Goal: Check status: Check status

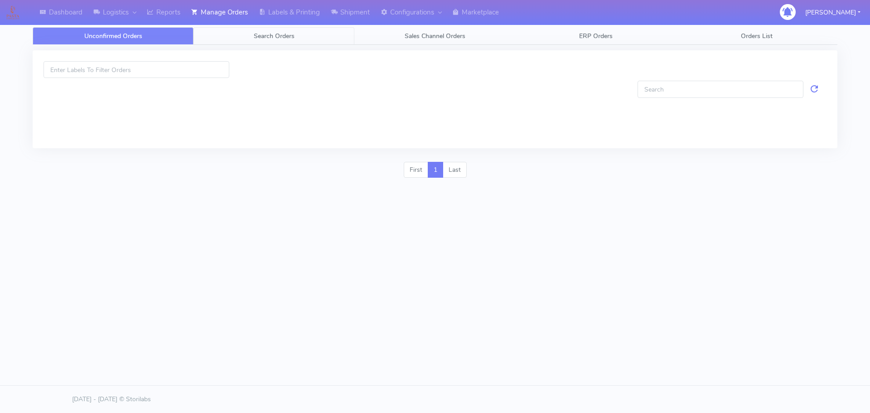
click at [248, 30] on link "Search Orders" at bounding box center [274, 36] width 161 height 18
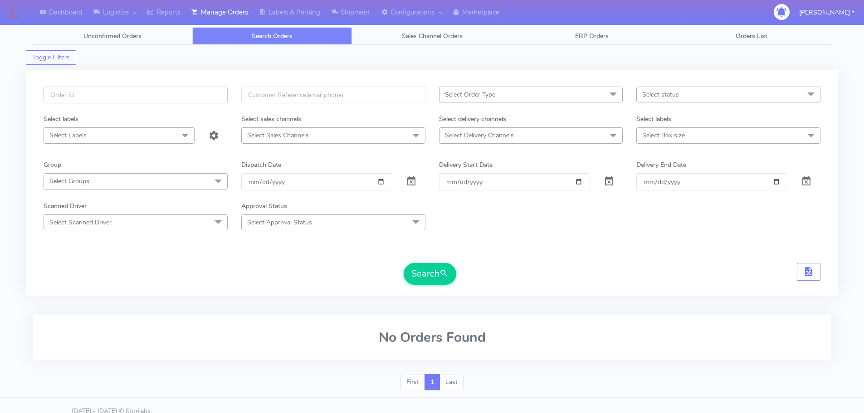
click at [209, 96] on input "text" at bounding box center [136, 95] width 184 height 17
paste input "1614261"
type input "1614261"
click at [410, 182] on span at bounding box center [411, 183] width 11 height 9
click at [423, 273] on button "Search" at bounding box center [430, 274] width 53 height 22
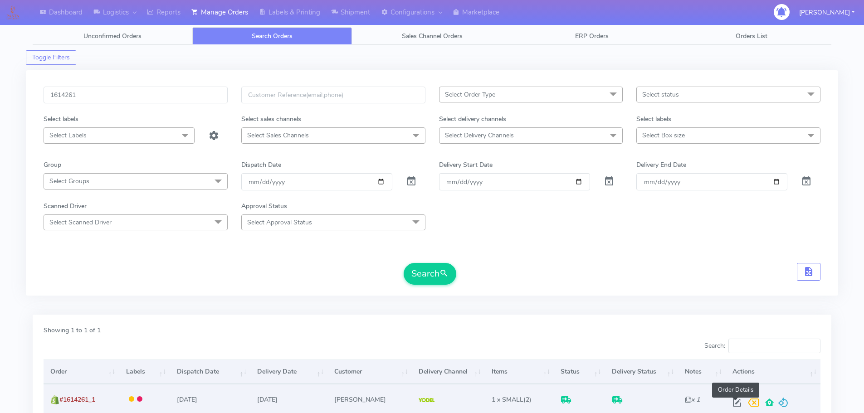
click at [734, 401] on span at bounding box center [737, 404] width 16 height 9
select select "5"
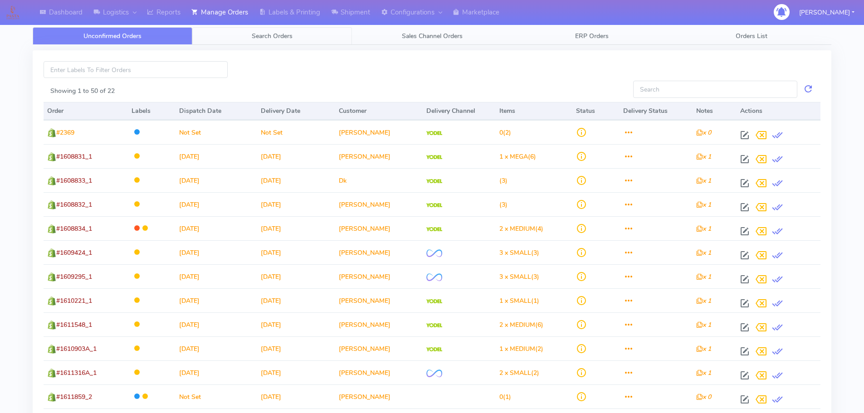
click at [240, 34] on link "Search Orders" at bounding box center [272, 36] width 160 height 18
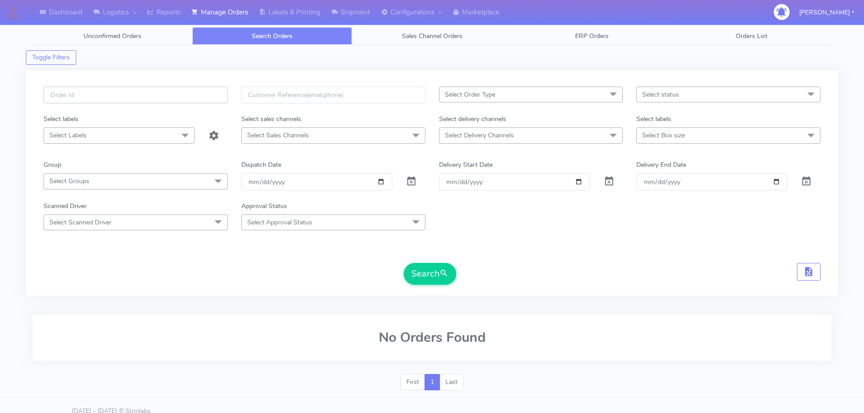
click at [199, 91] on input "text" at bounding box center [136, 95] width 184 height 17
paste input "1614174"
type input "1614174"
click at [415, 183] on span at bounding box center [411, 183] width 11 height 9
click at [433, 272] on button "Search" at bounding box center [430, 274] width 53 height 22
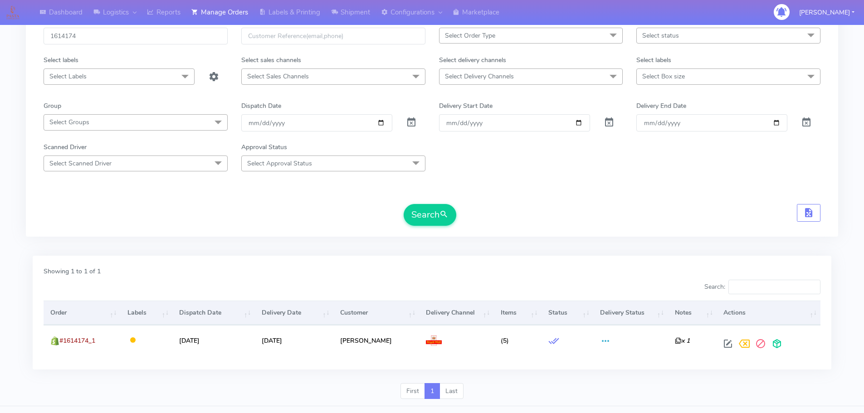
scroll to position [79, 0]
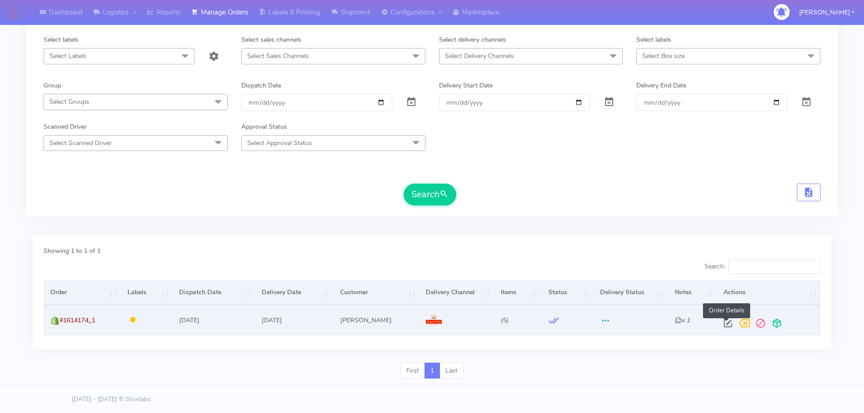
click at [724, 322] on span at bounding box center [728, 325] width 16 height 9
select select "3"
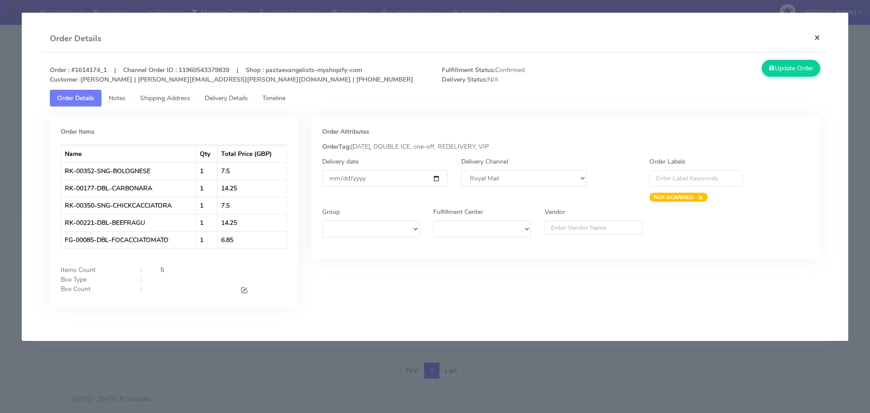
click at [817, 36] on button "×" at bounding box center [817, 37] width 20 height 24
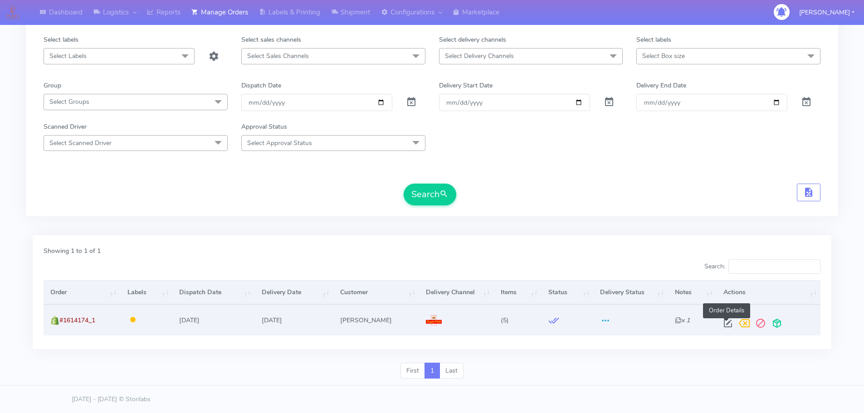
click at [725, 323] on span at bounding box center [728, 325] width 16 height 9
select select "3"
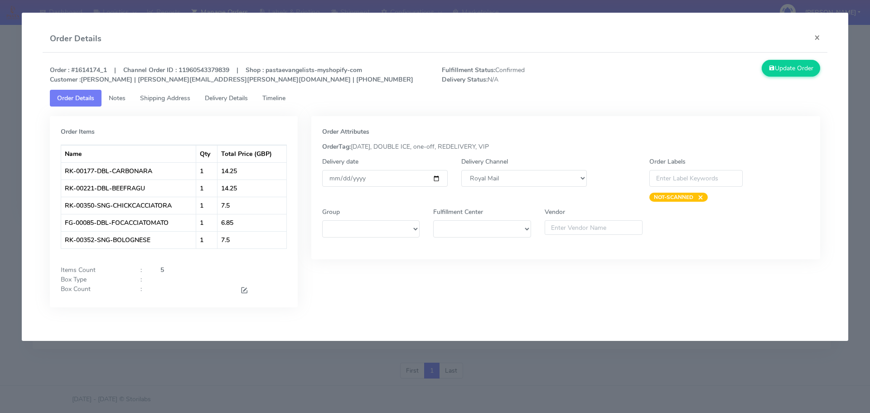
click at [286, 99] on span "Timeline" at bounding box center [274, 98] width 23 height 9
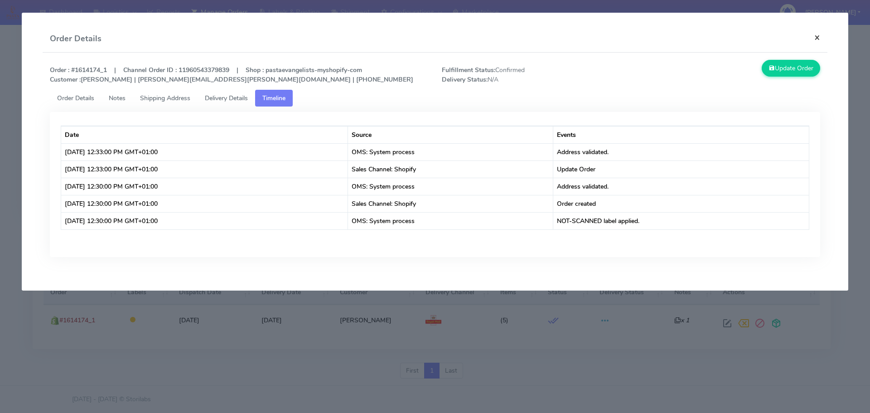
click at [817, 34] on button "×" at bounding box center [817, 37] width 20 height 24
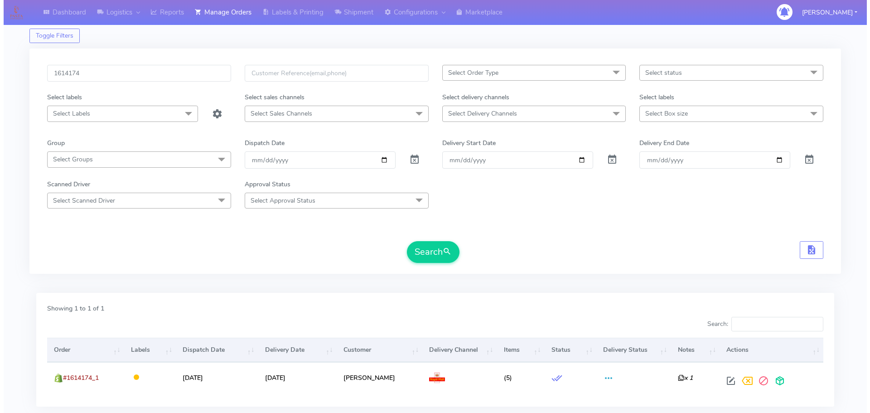
scroll to position [0, 0]
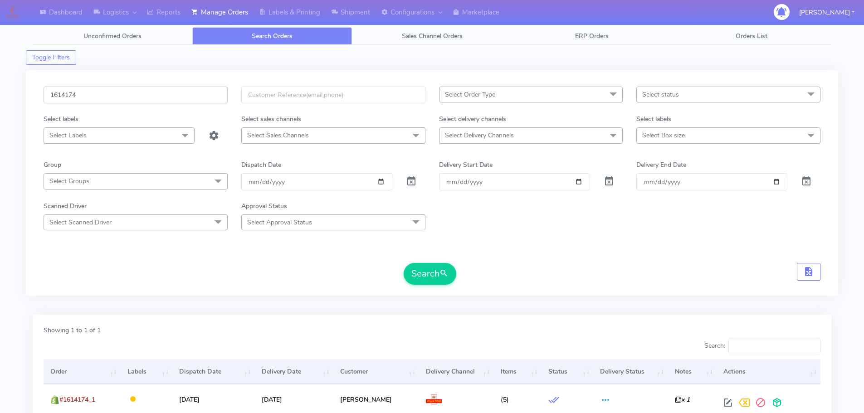
click at [157, 97] on input "1614174" at bounding box center [136, 95] width 184 height 17
paste input "3539"
type input "1613539"
click at [411, 180] on span at bounding box center [411, 183] width 11 height 9
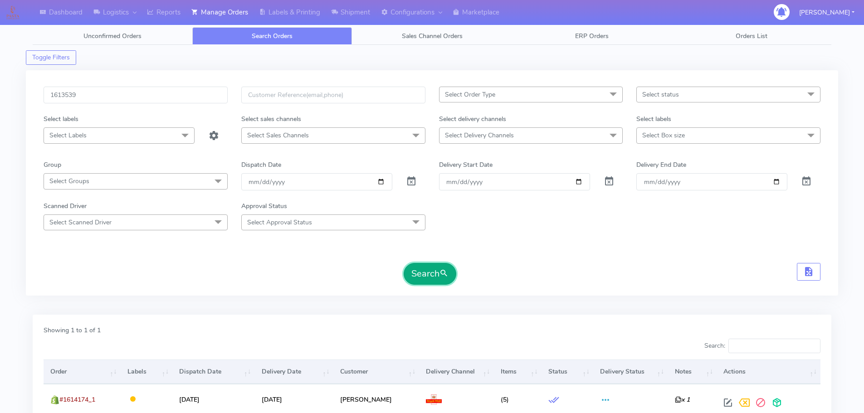
click at [423, 266] on button "Search" at bounding box center [430, 274] width 53 height 22
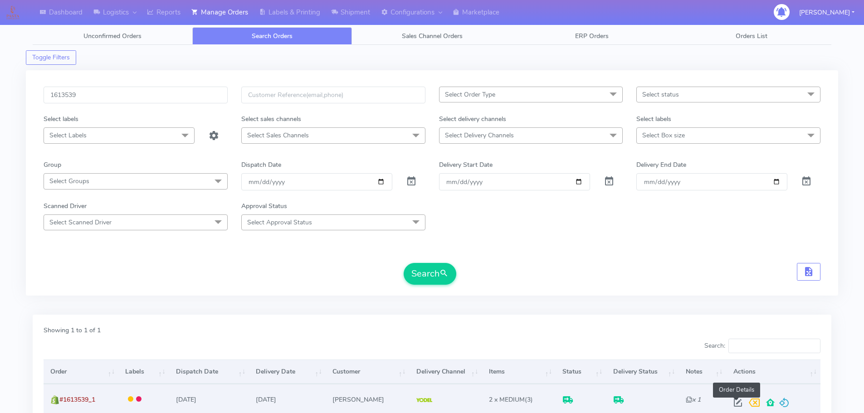
click at [734, 404] on span at bounding box center [737, 404] width 16 height 9
select select "5"
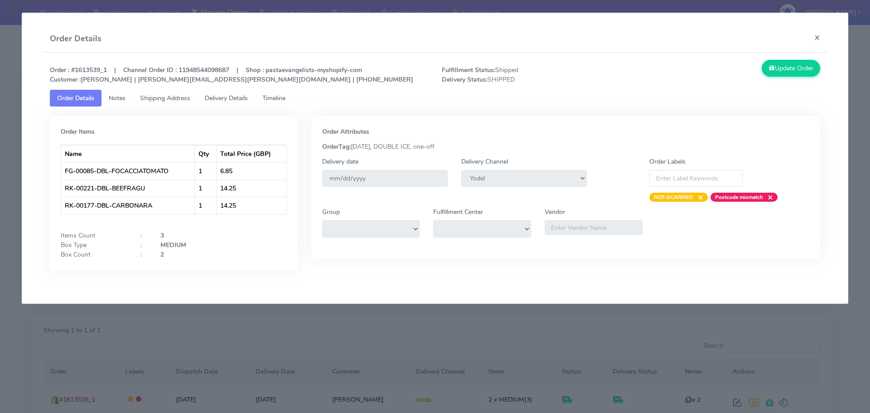
click at [286, 97] on span "Timeline" at bounding box center [274, 98] width 23 height 9
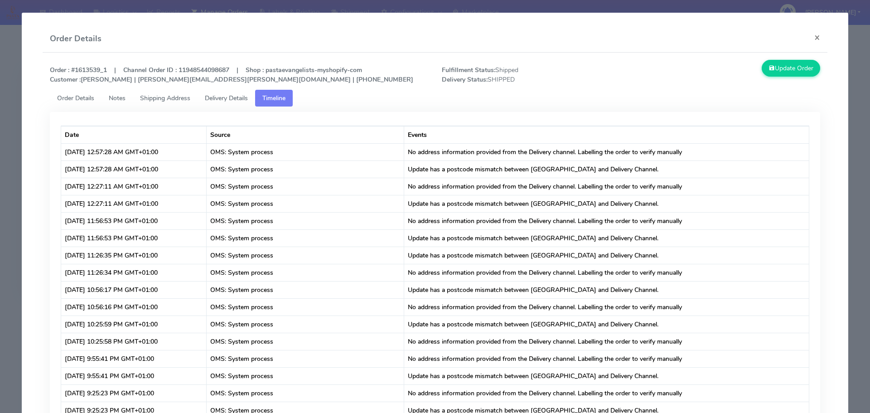
click at [236, 103] on link "Delivery Details" at bounding box center [227, 98] width 58 height 17
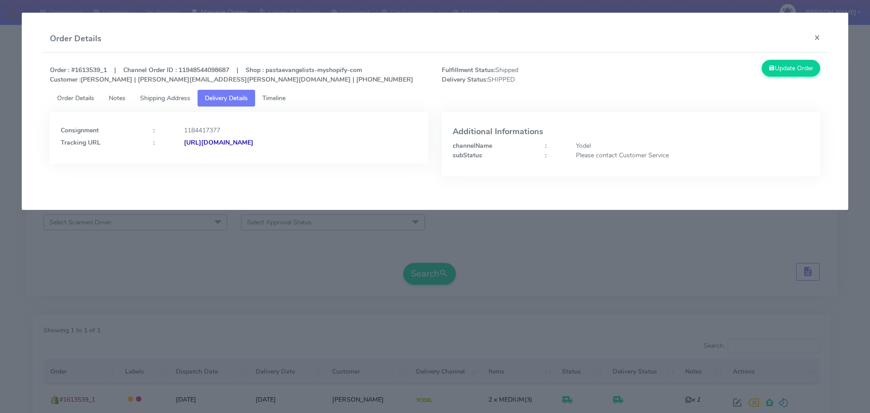
click at [170, 96] on span "Shipping Address" at bounding box center [165, 98] width 50 height 9
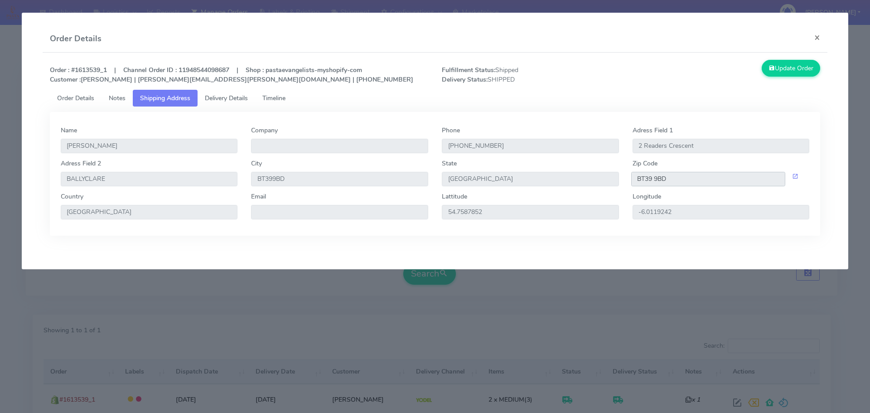
drag, startPoint x: 682, startPoint y: 180, endPoint x: 637, endPoint y: 183, distance: 45.4
click at [637, 183] on input "BT39 9BD" at bounding box center [709, 179] width 155 height 15
click at [229, 98] on span "Delivery Details" at bounding box center [226, 98] width 43 height 9
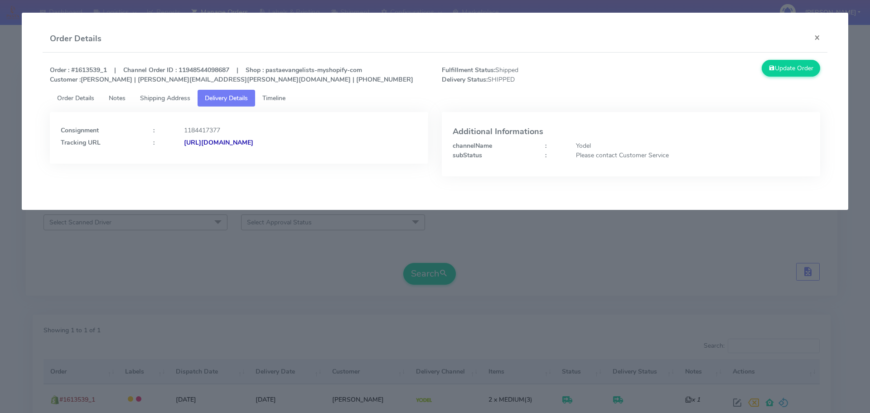
click at [253, 143] on strong "[URL][DOMAIN_NAME]" at bounding box center [218, 142] width 69 height 9
click at [814, 34] on button "×" at bounding box center [817, 37] width 20 height 24
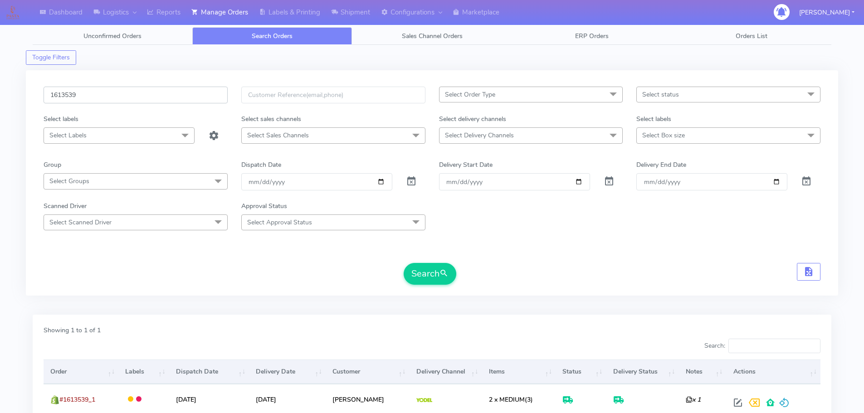
click at [151, 99] on input "1613539" at bounding box center [136, 95] width 184 height 17
paste input "500"
type input "1615009"
click at [411, 182] on span at bounding box center [411, 183] width 11 height 9
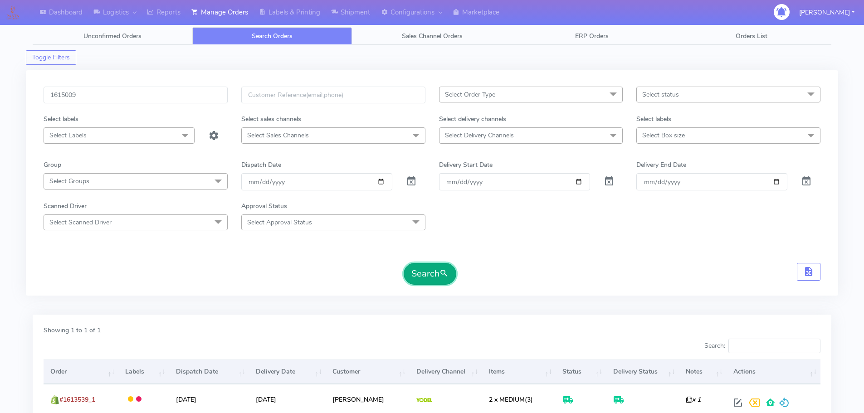
click at [430, 282] on button "Search" at bounding box center [430, 274] width 53 height 22
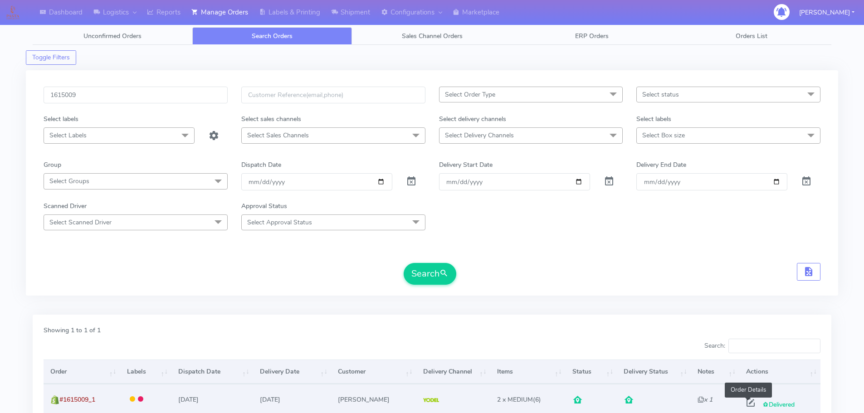
click at [744, 405] on span at bounding box center [750, 404] width 16 height 9
select select "5"
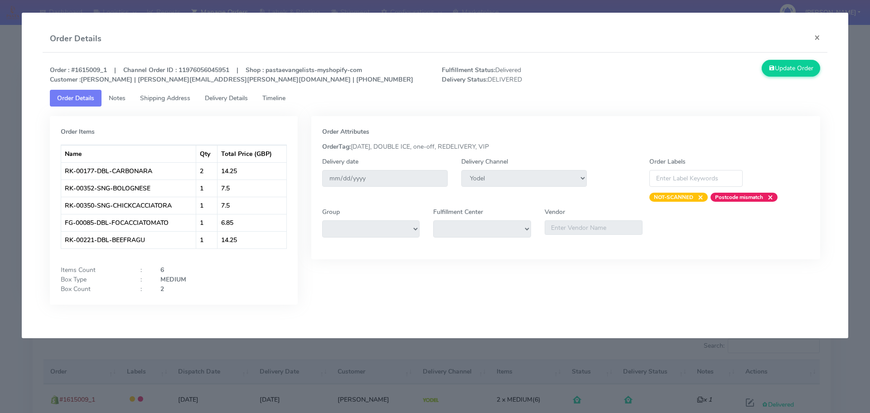
click at [222, 99] on span "Delivery Details" at bounding box center [226, 98] width 43 height 9
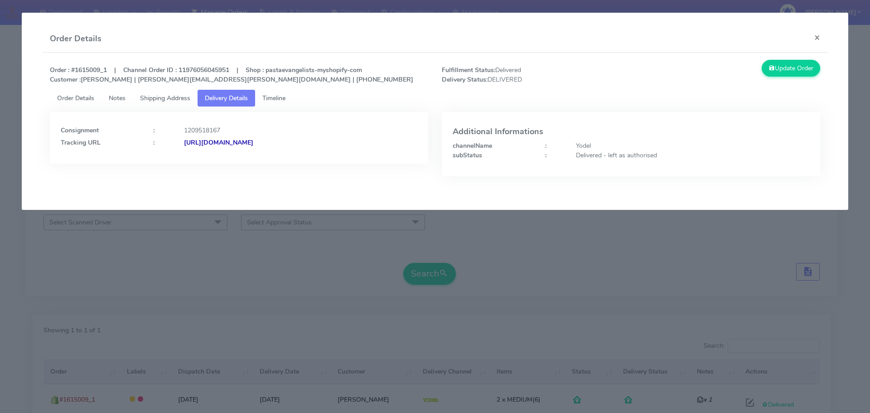
click at [185, 98] on span "Shipping Address" at bounding box center [165, 98] width 50 height 9
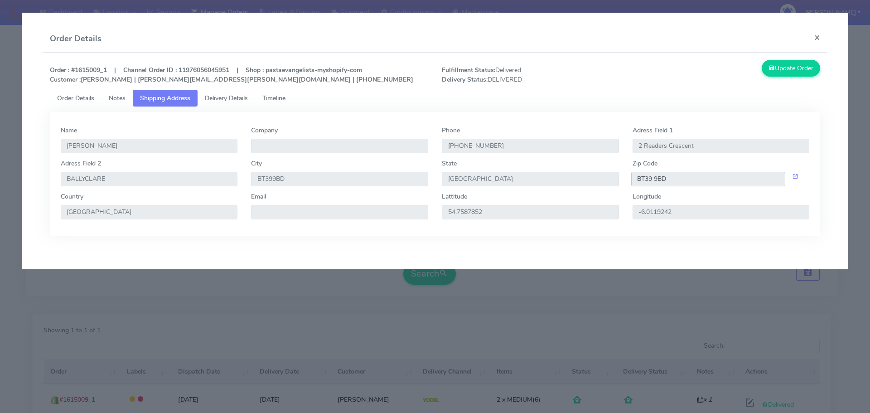
drag, startPoint x: 669, startPoint y: 180, endPoint x: 624, endPoint y: 180, distance: 45.3
click at [624, 180] on div "Adress Field 2 BALLYCLARE City BT399BD State [GEOGRAPHIC_DATA] Zip Code BT39 9BD" at bounding box center [435, 175] width 763 height 33
click at [244, 105] on link "Delivery Details" at bounding box center [227, 98] width 58 height 17
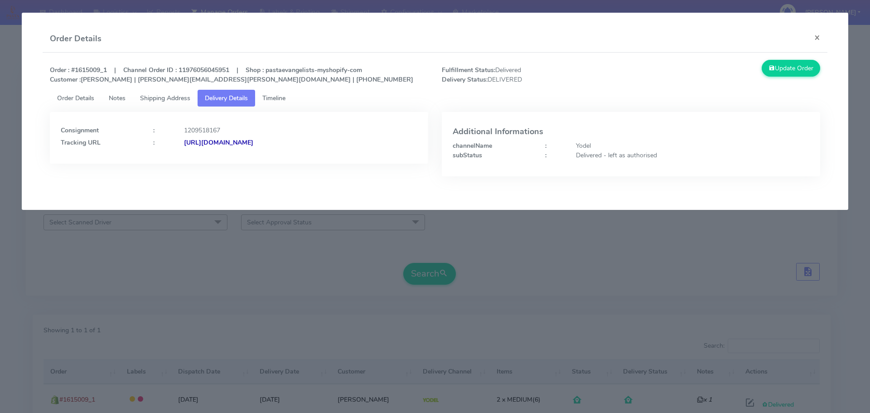
click at [253, 141] on strong "[URL][DOMAIN_NAME]" at bounding box center [218, 142] width 69 height 9
